Goal: Transaction & Acquisition: Purchase product/service

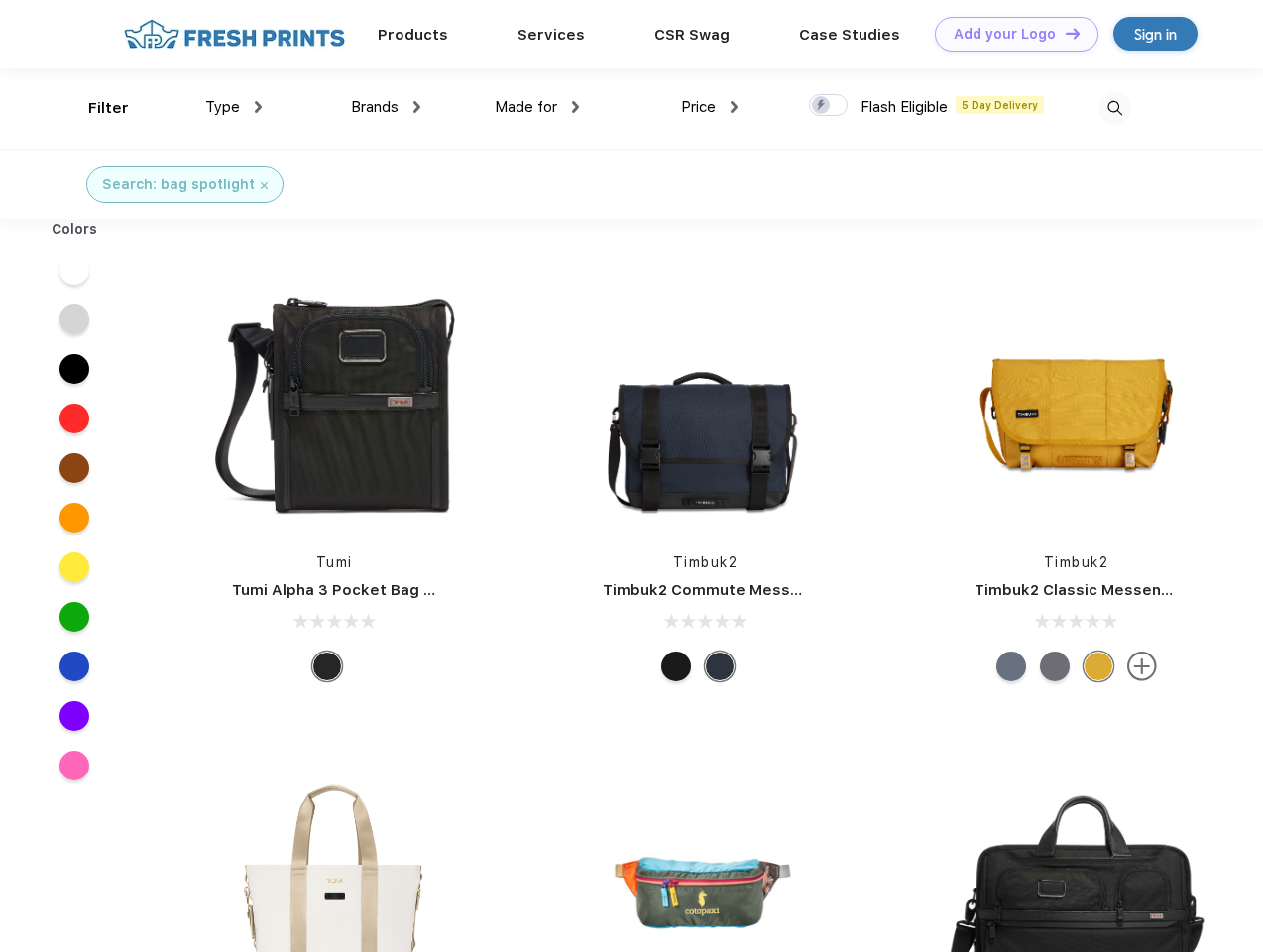
click at [1010, 34] on link "Add your Logo Design Tool" at bounding box center [1017, 34] width 164 height 35
click at [0, 0] on div "Design Tool" at bounding box center [0, 0] width 0 height 0
click at [1064, 33] on link "Add your Logo Design Tool" at bounding box center [1017, 34] width 164 height 35
click at [95, 108] on div "Filter" at bounding box center [108, 108] width 41 height 23
click at [234, 107] on span "Type" at bounding box center [223, 107] width 35 height 18
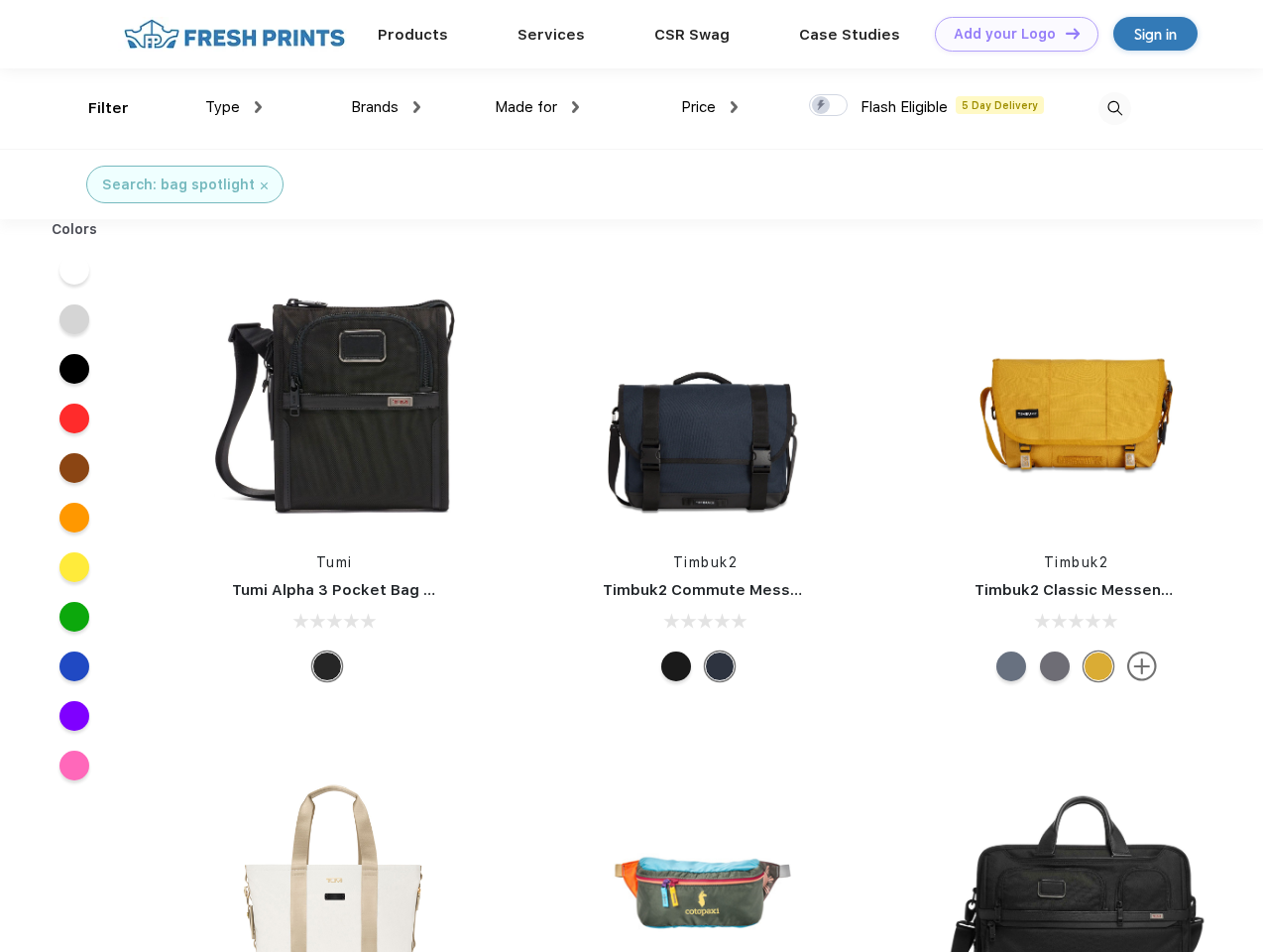
click at [386, 107] on span "Brands" at bounding box center [375, 107] width 48 height 18
click at [538, 107] on span "Made for" at bounding box center [526, 107] width 63 height 18
click at [710, 107] on span "Price" at bounding box center [698, 107] width 35 height 18
click at [829, 106] on div at bounding box center [828, 105] width 39 height 22
click at [822, 106] on input "checkbox" at bounding box center [815, 99] width 13 height 13
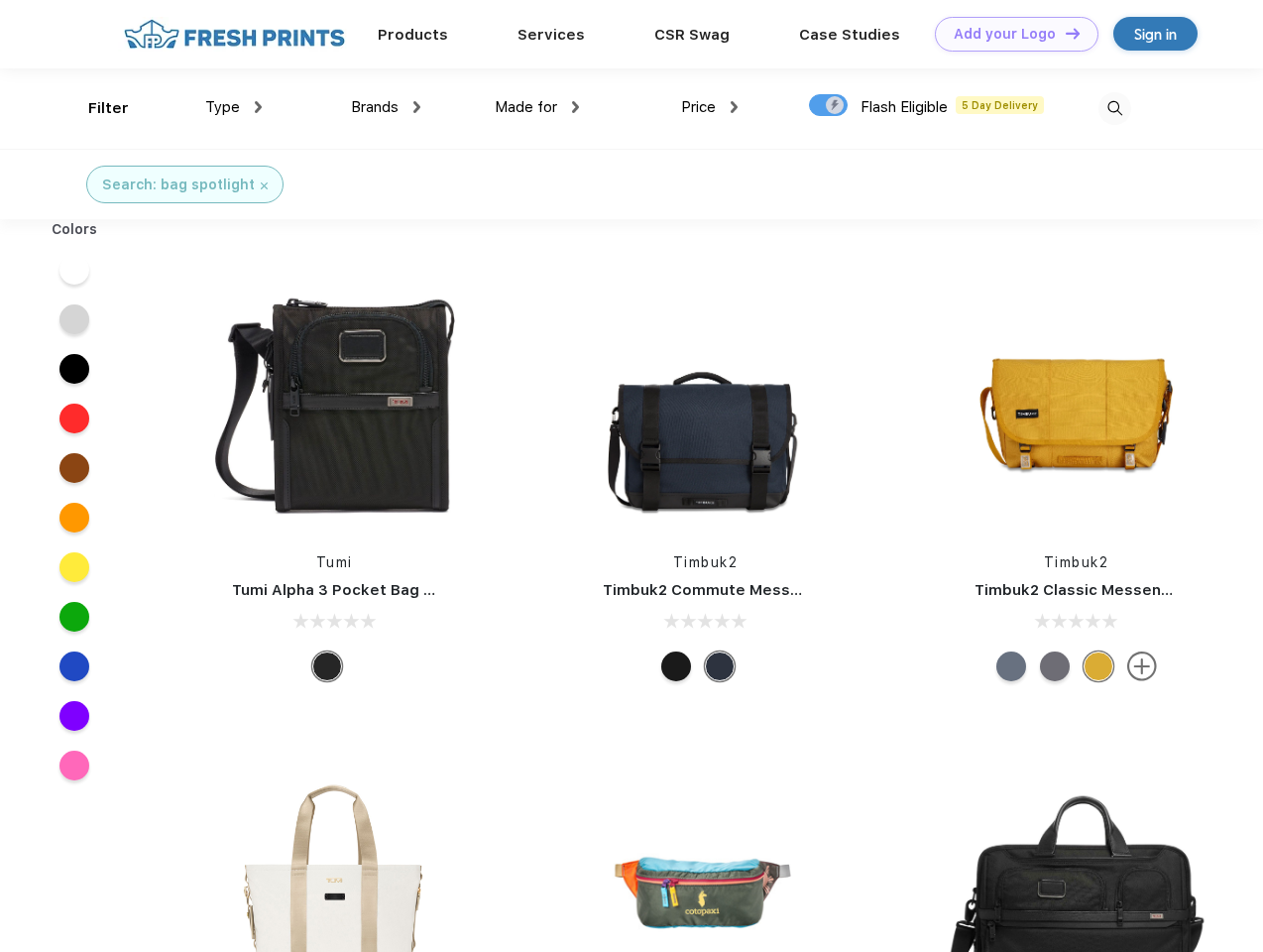
click at [1114, 108] on img at bounding box center [1114, 108] width 33 height 33
